Goal: Task Accomplishment & Management: Complete application form

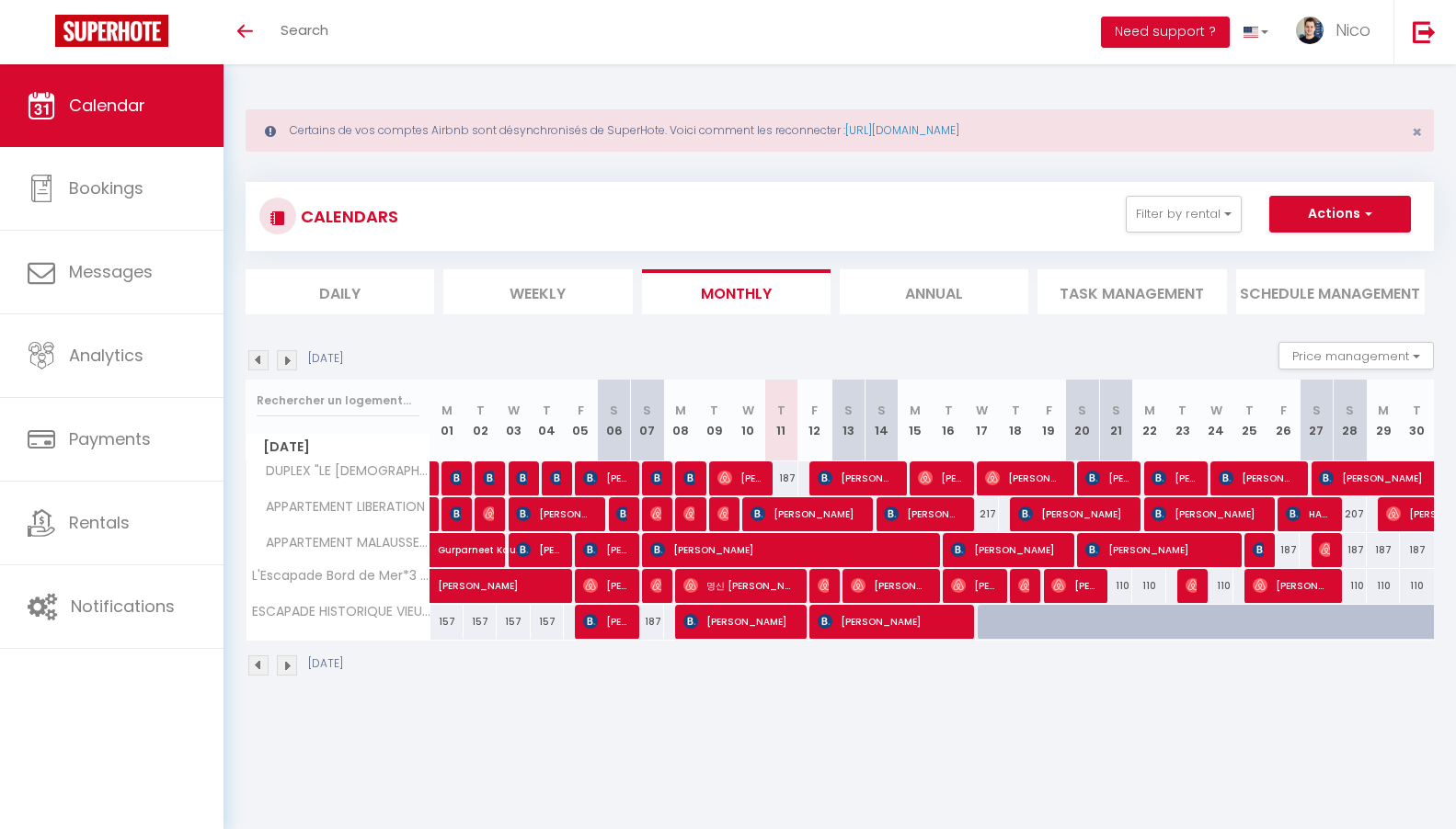
select select
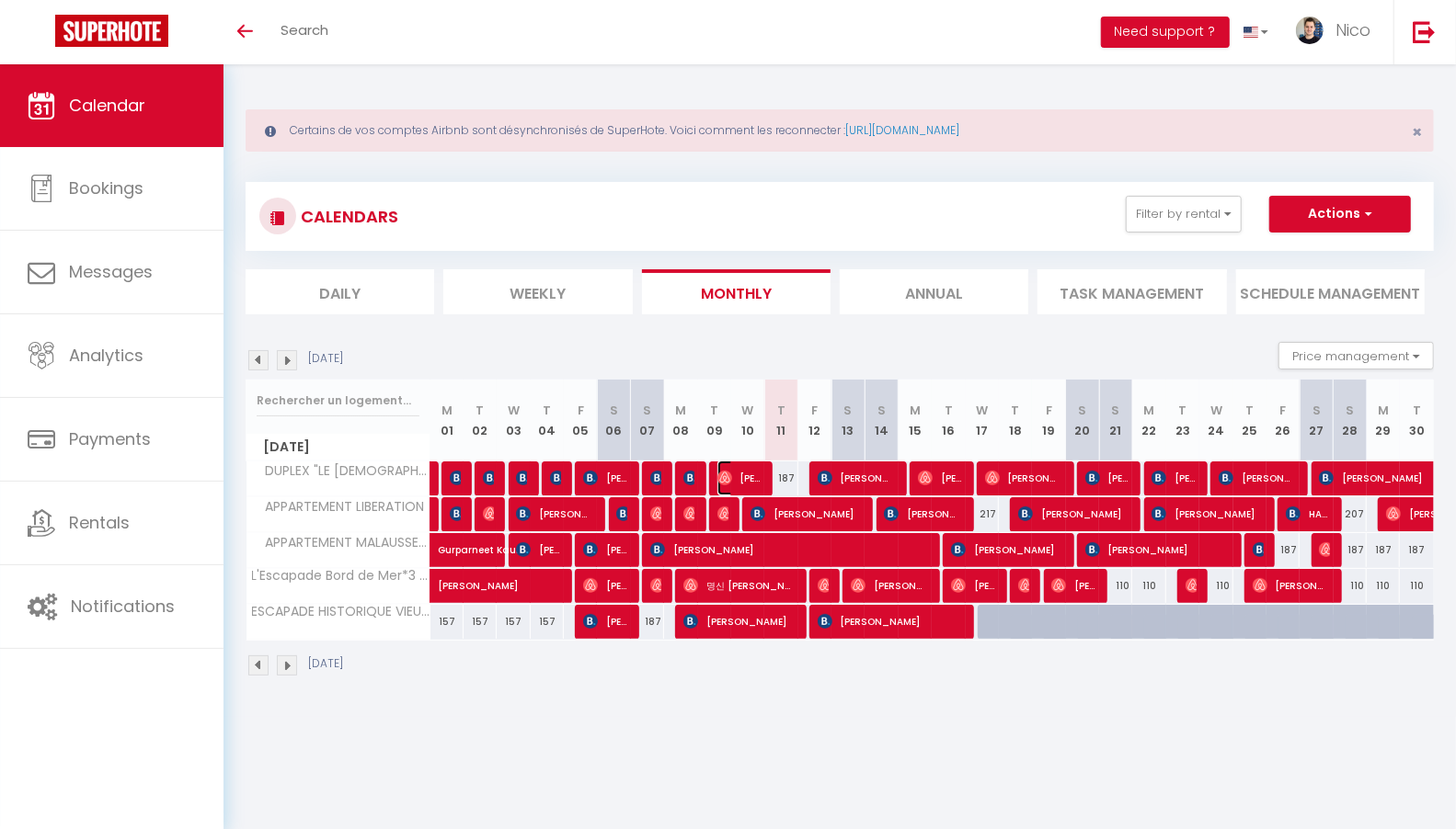
click at [751, 480] on span "[PERSON_NAME]" at bounding box center [739, 478] width 45 height 35
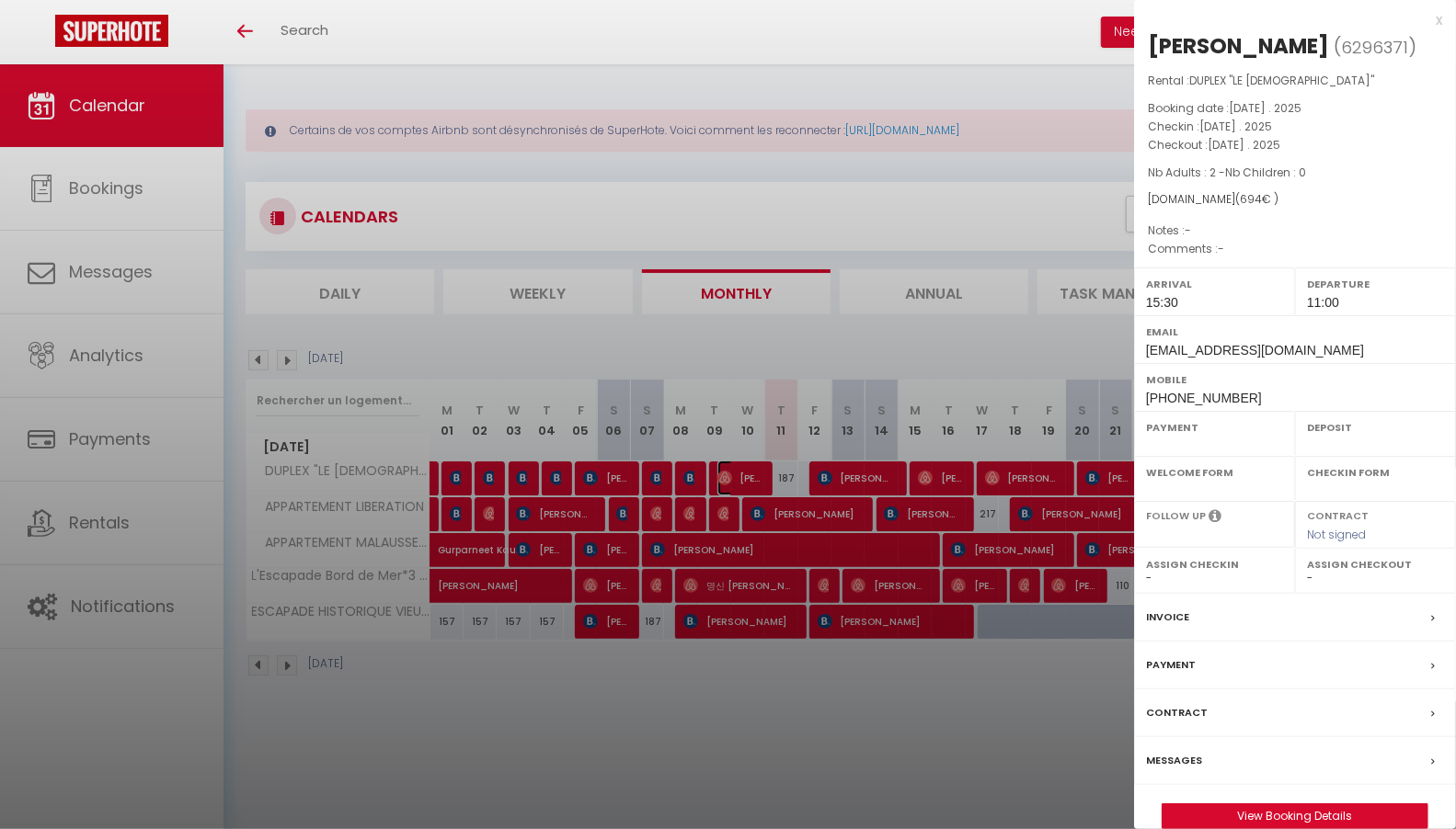
select select "OK"
select select "1"
select select "0"
select select "1"
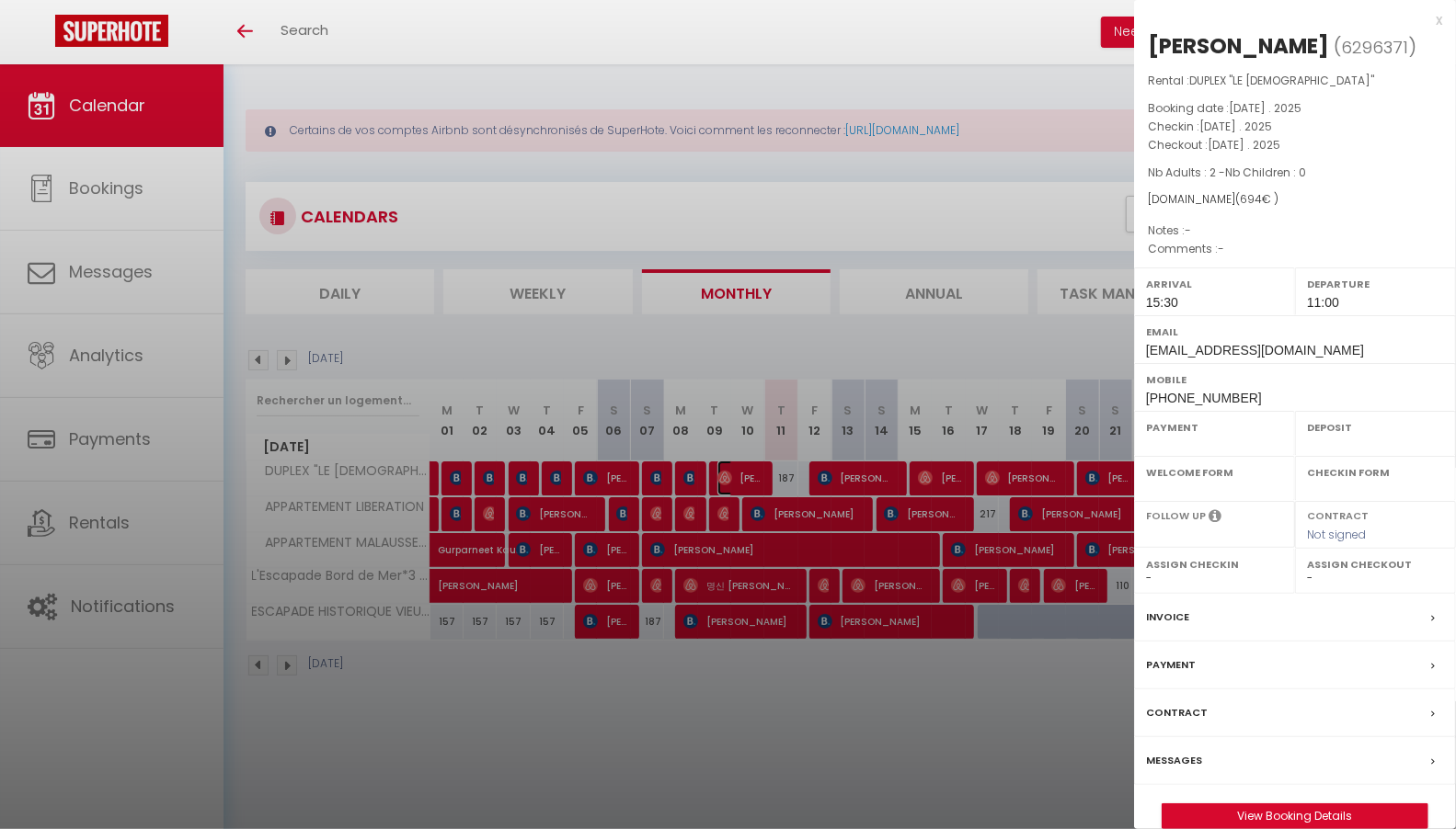
select select
click at [1184, 755] on label "Messages" at bounding box center [1174, 761] width 56 height 20
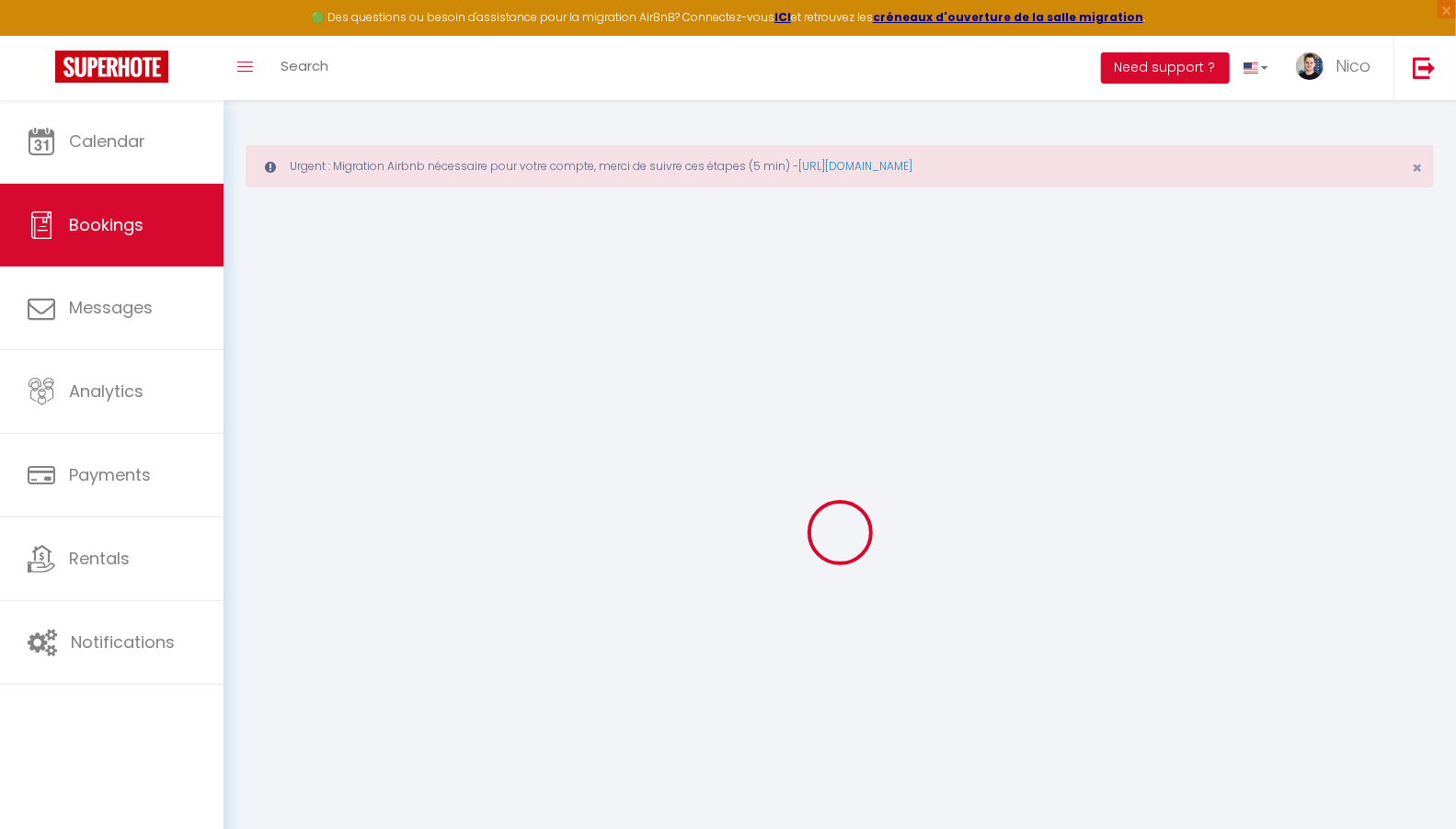
type input "[PERSON_NAME]"
type input "[EMAIL_ADDRESS][DOMAIN_NAME]"
type input "[PHONE_NUMBER]"
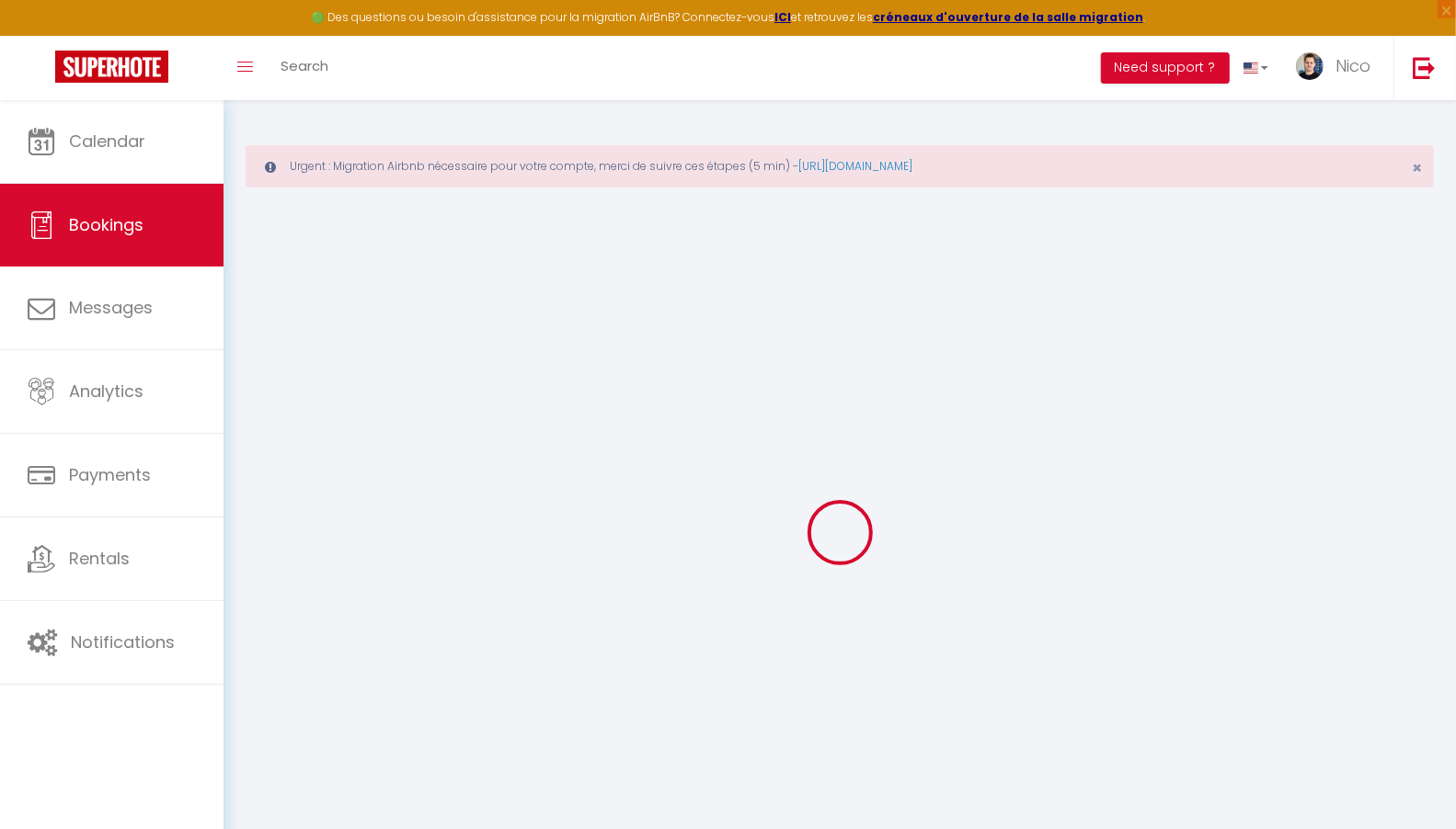
type input "[PHONE_NUMBER]"
type input "C"
select select "AS"
type input "25"
select select "10503"
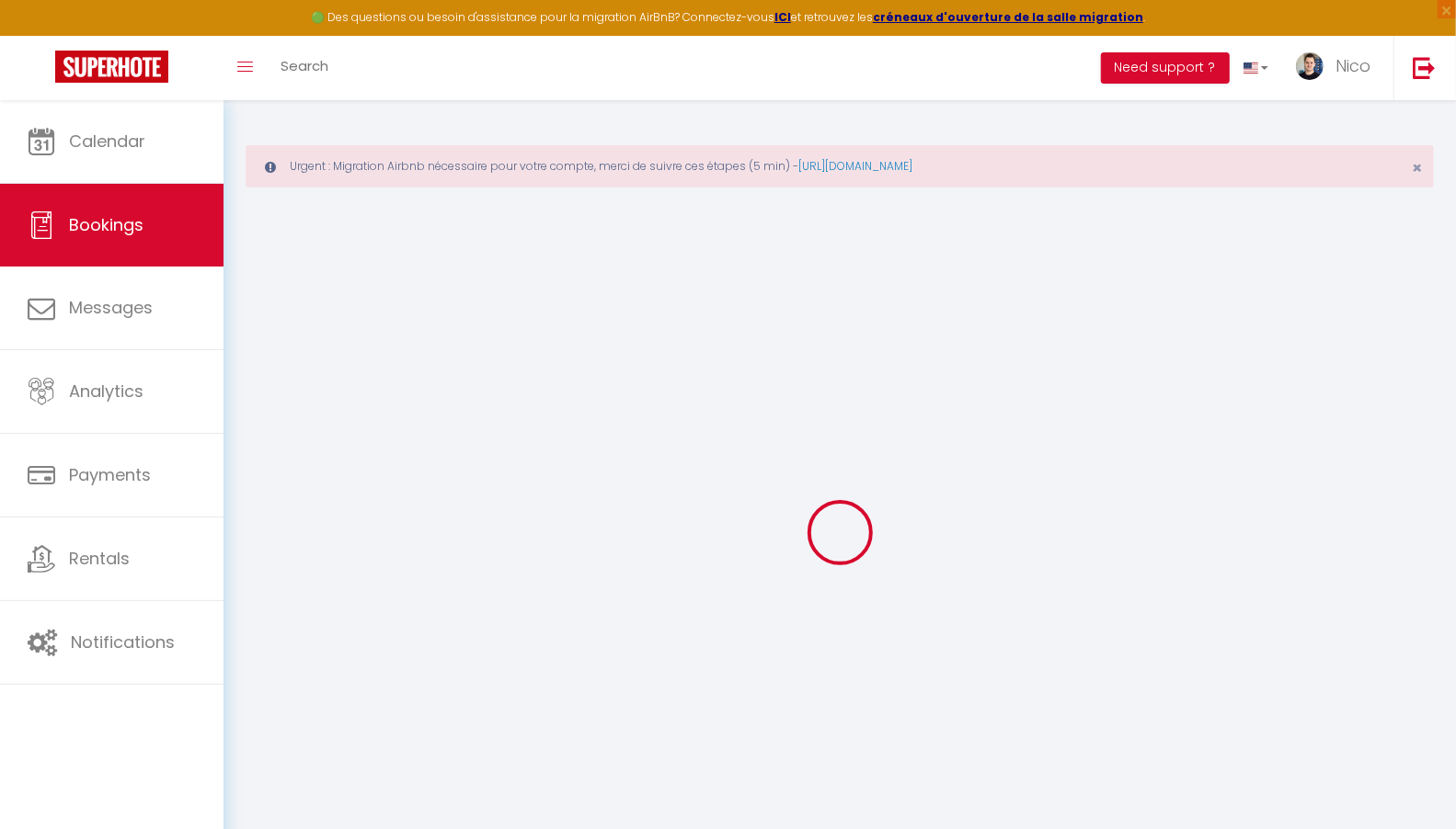
select select "1"
select select
type input "2"
select select "12"
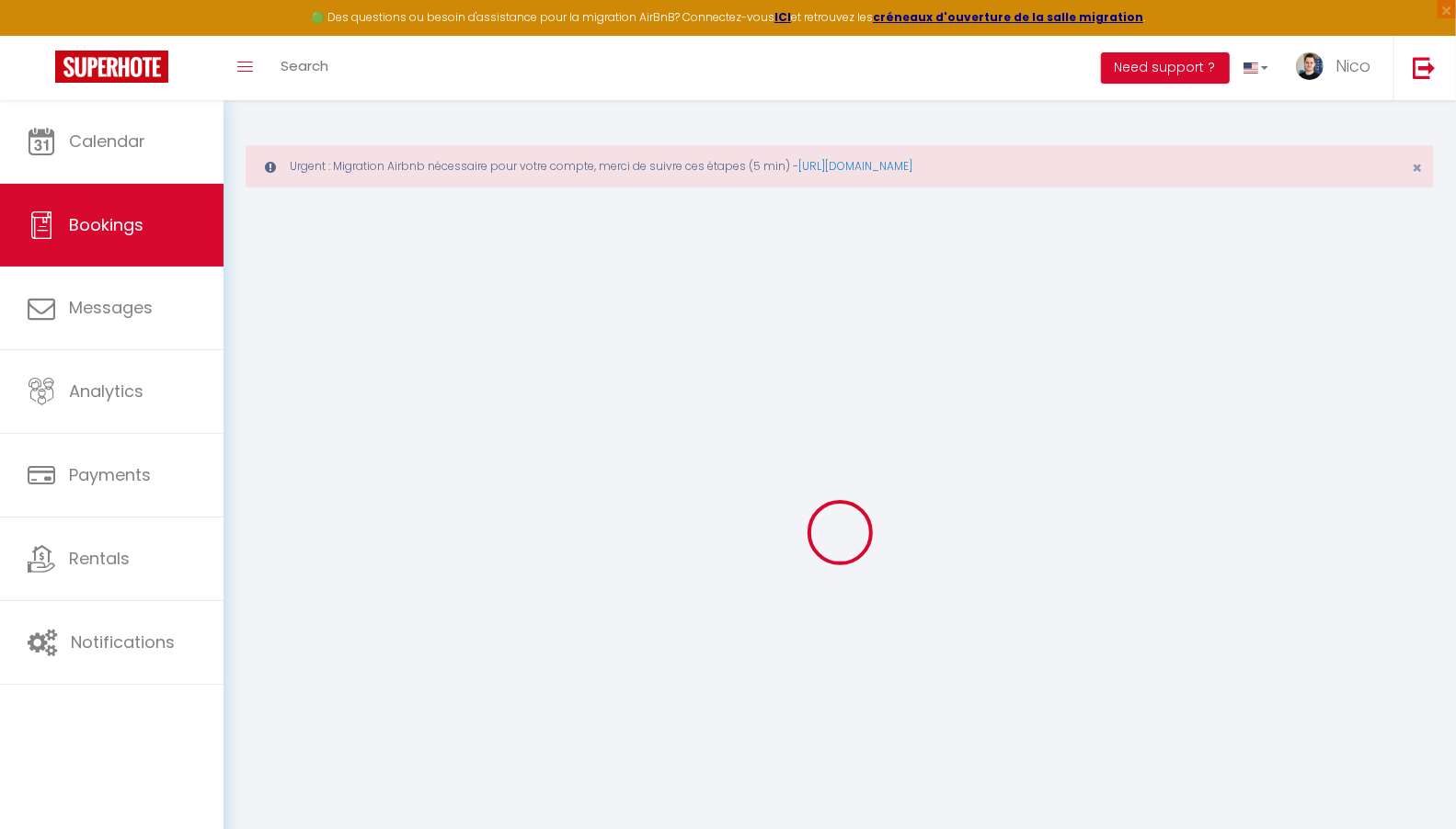
select select
type input "659"
checkbox input "false"
type input "0"
select select "1"
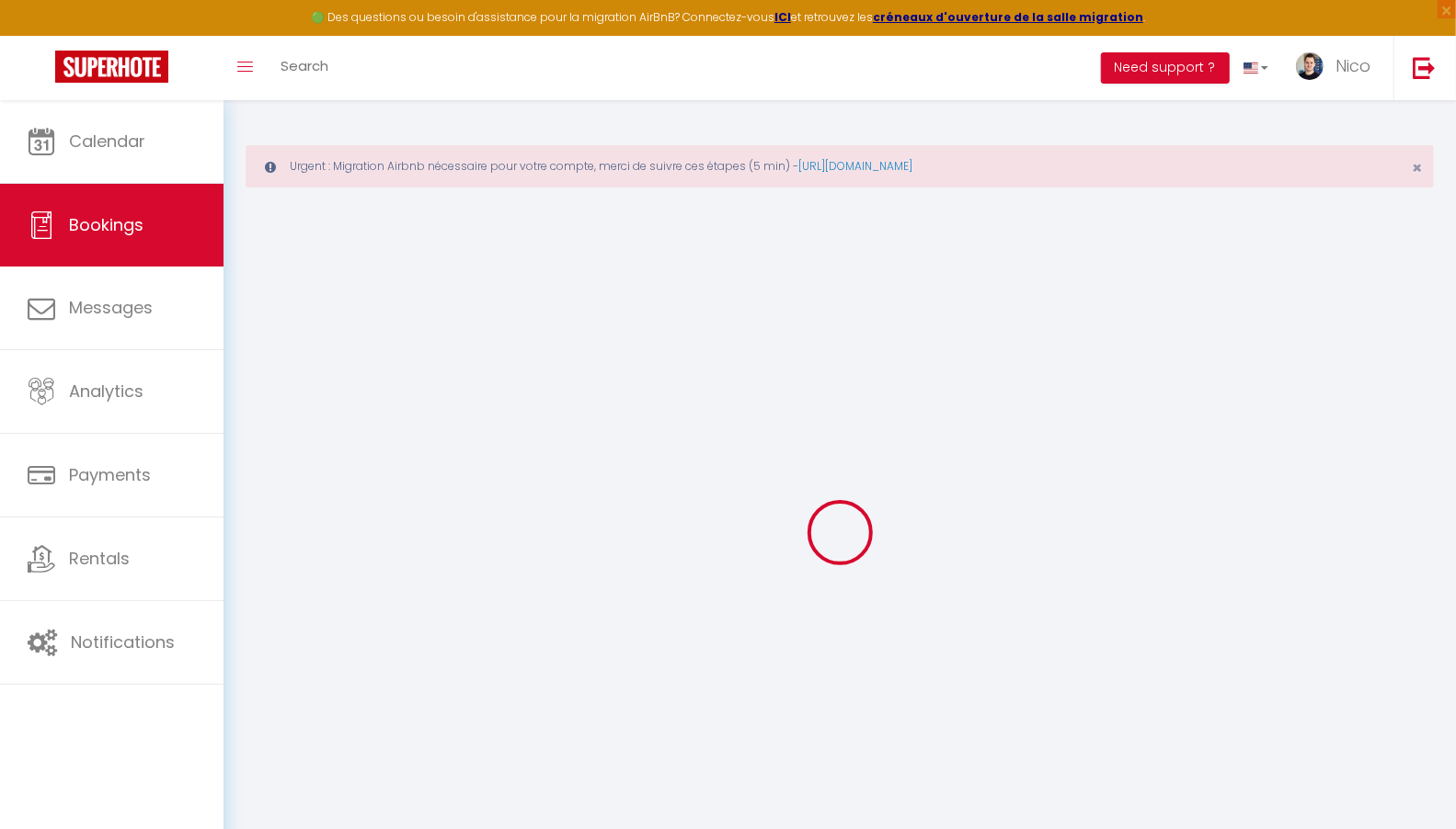
type input "0"
select select
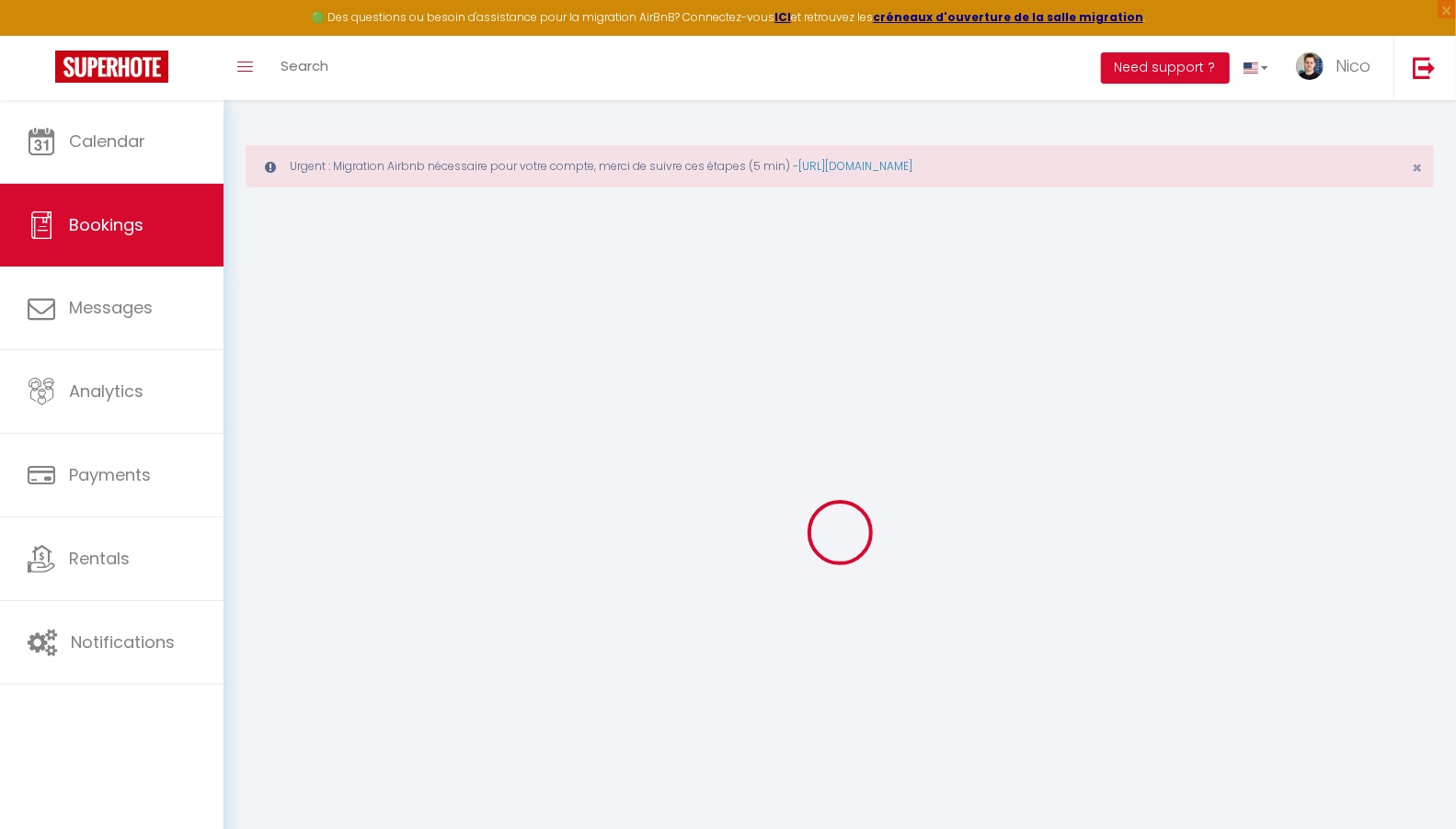
select select "15"
checkbox input "false"
select select
checkbox input "false"
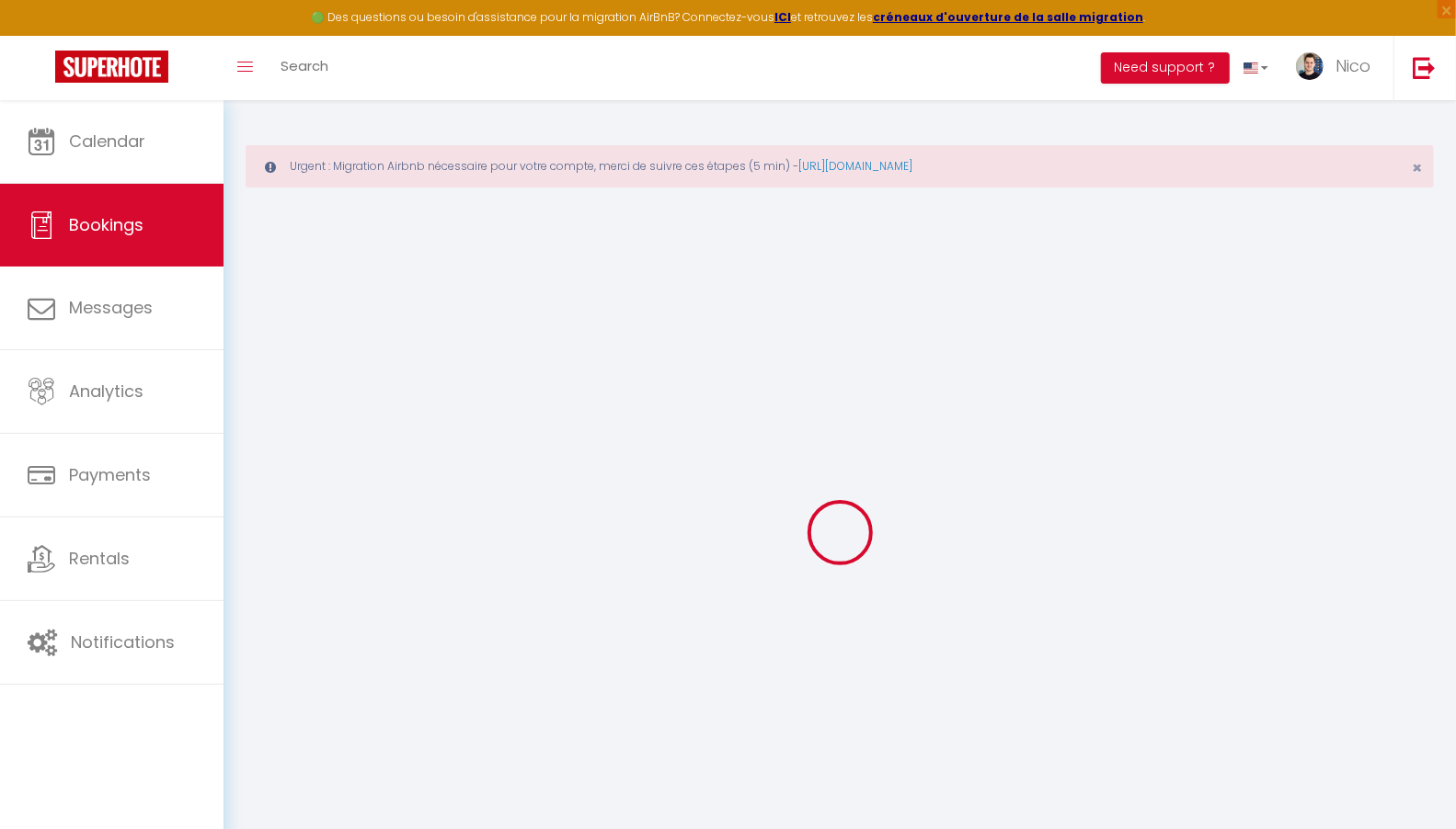
select select
checkbox input "false"
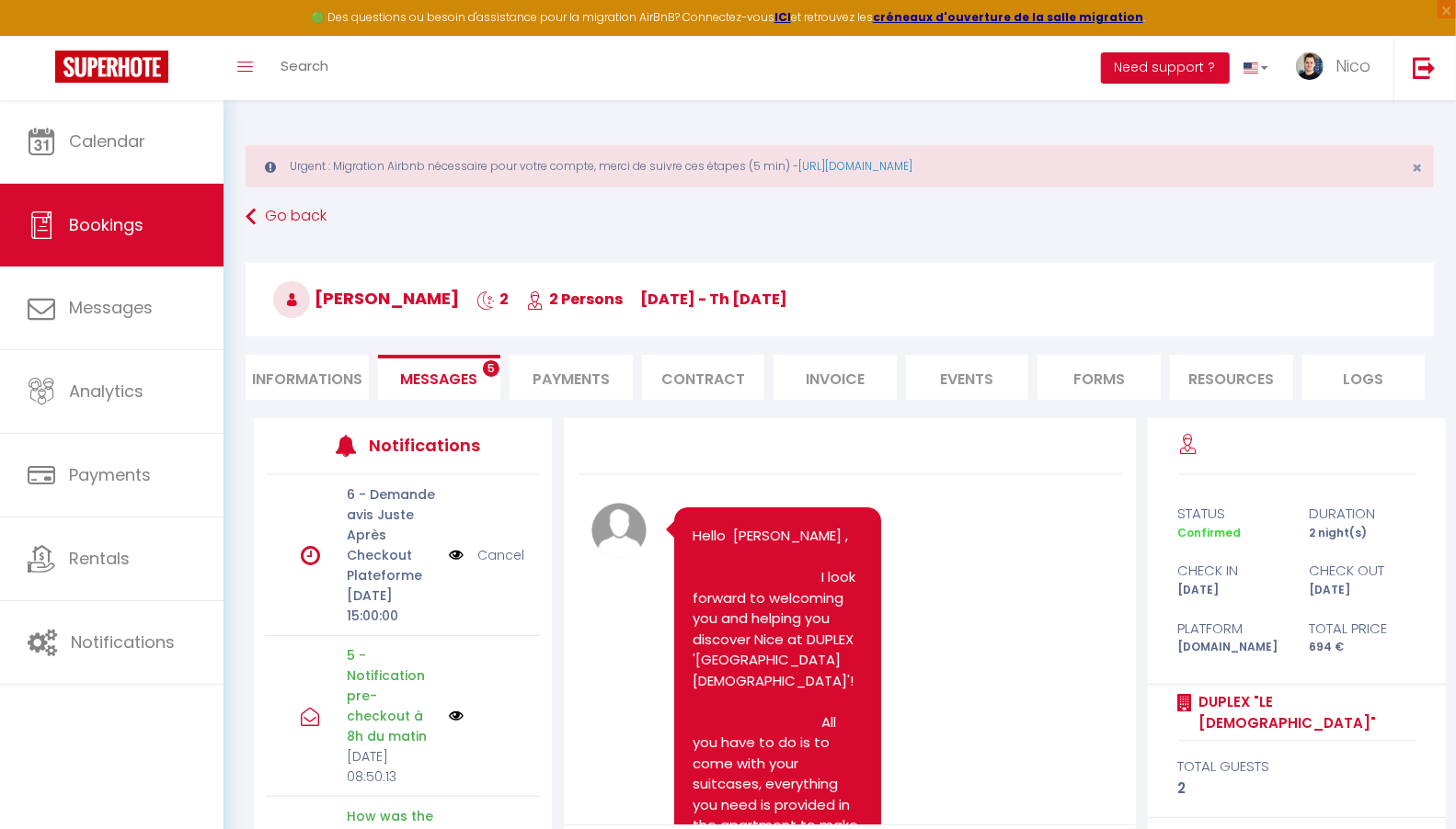
scroll to position [4926, 0]
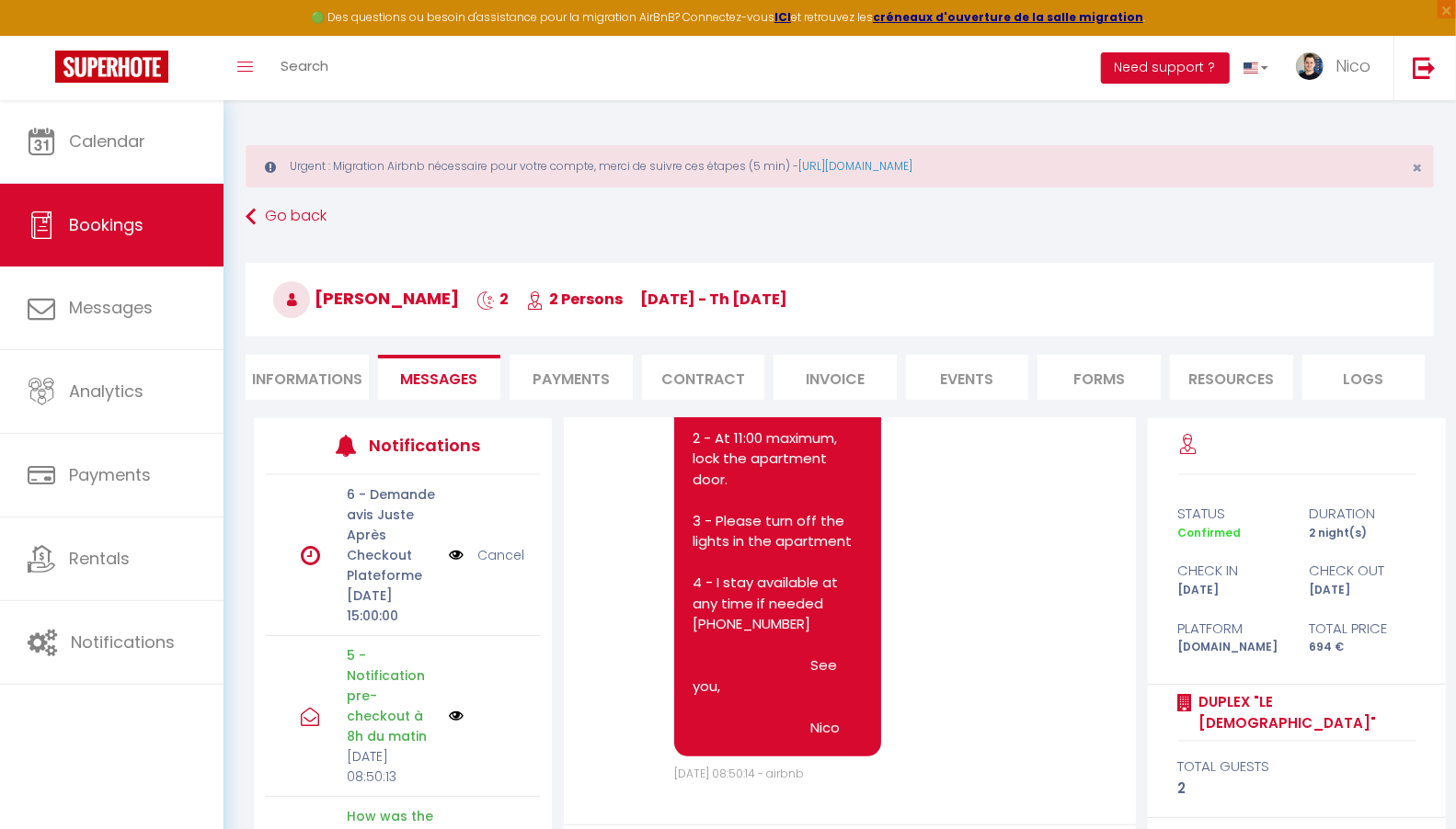
click at [496, 565] on link "Cancel" at bounding box center [500, 555] width 47 height 20
